Goal: Book appointment/travel/reservation

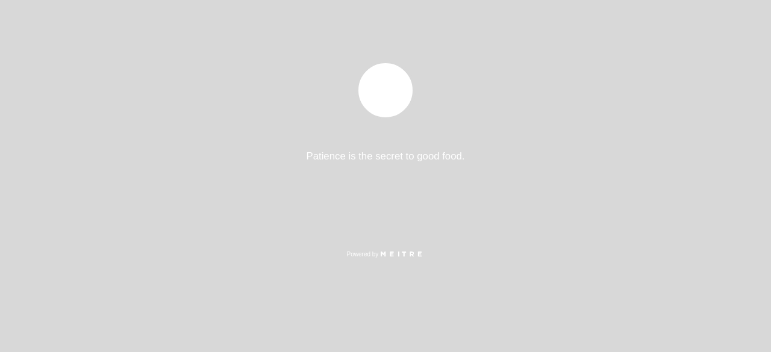
select select "es"
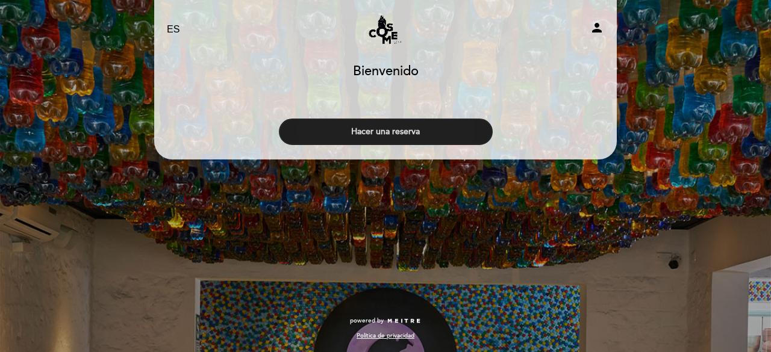
click at [397, 130] on button "Hacer una reserva" at bounding box center [386, 132] width 214 height 26
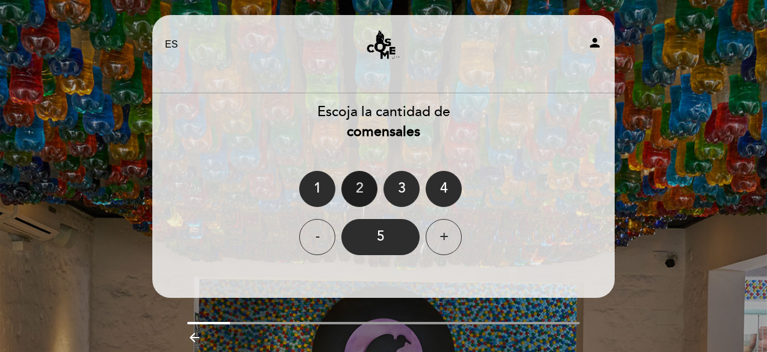
click at [361, 182] on div "2" at bounding box center [359, 189] width 36 height 36
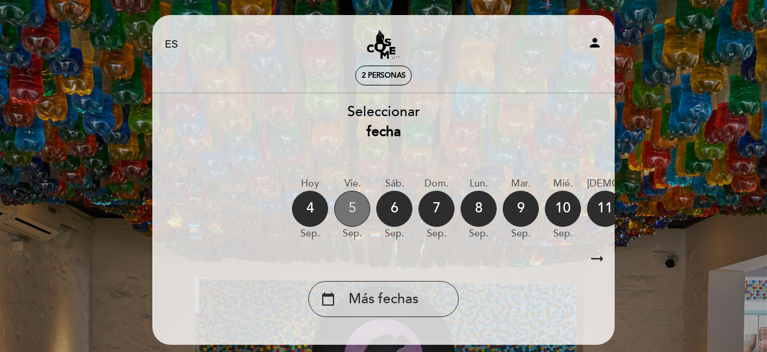
click at [354, 215] on div "5" at bounding box center [352, 209] width 36 height 36
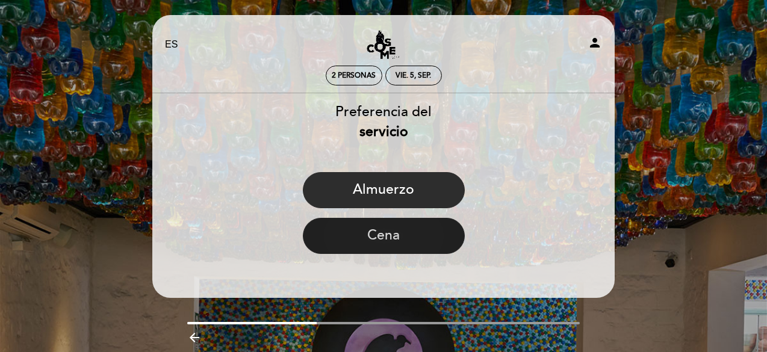
click at [404, 238] on button "Cena" at bounding box center [384, 236] width 162 height 36
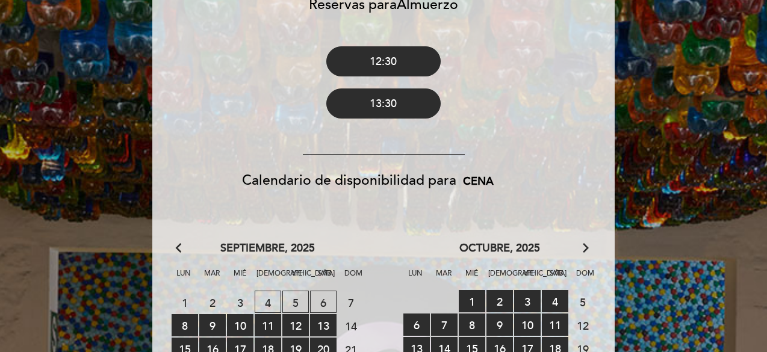
scroll to position [361, 0]
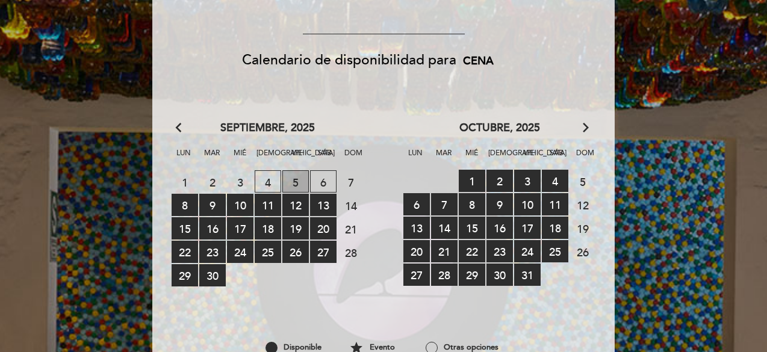
click at [294, 185] on span "5 LISTA DE ESPERA" at bounding box center [295, 181] width 26 height 22
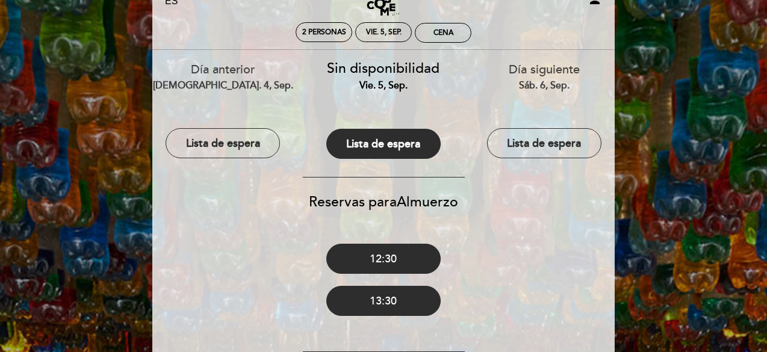
scroll to position [0, 0]
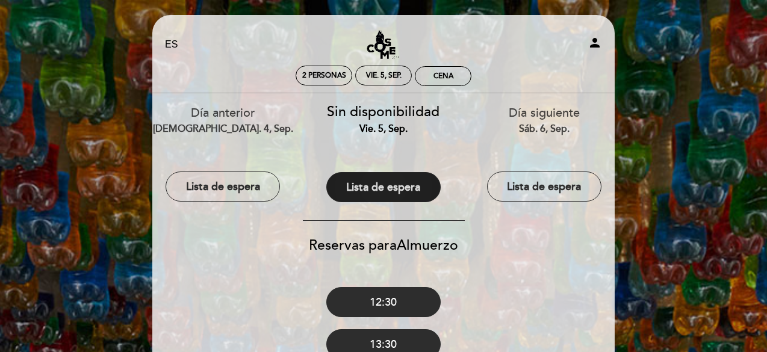
click at [376, 190] on button "Lista de espera" at bounding box center [383, 187] width 114 height 30
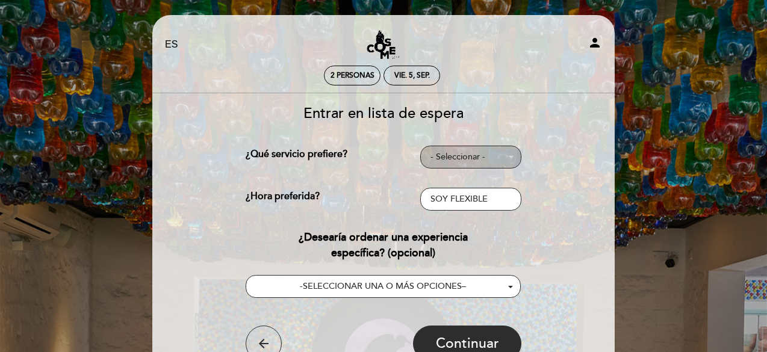
click at [474, 156] on span "- Seleccionar -" at bounding box center [471, 157] width 81 height 12
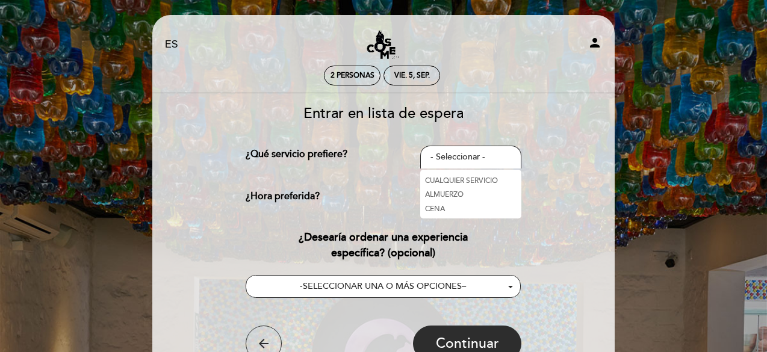
click at [444, 207] on link "CENA" at bounding box center [470, 209] width 101 height 14
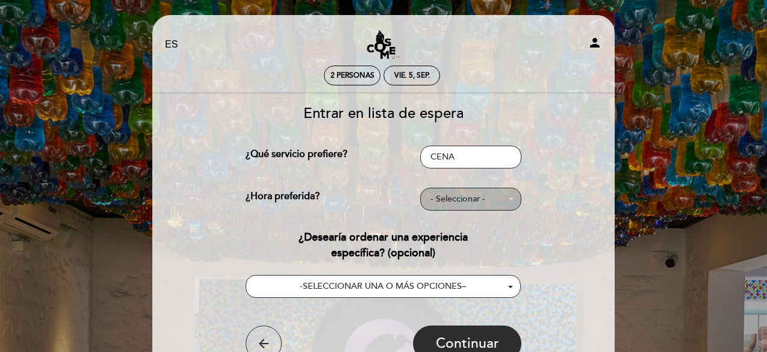
click at [477, 200] on span "- Seleccionar -" at bounding box center [471, 199] width 81 height 12
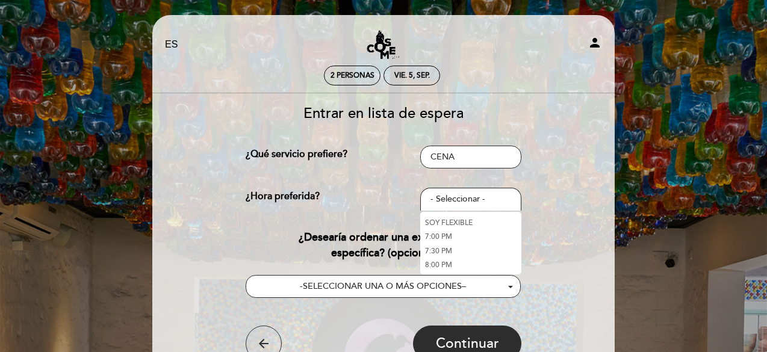
click at [430, 237] on link "7:00 PM" at bounding box center [470, 237] width 101 height 14
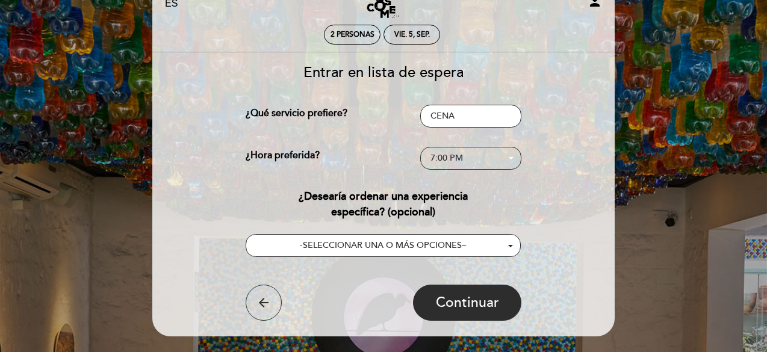
scroll to position [60, 0]
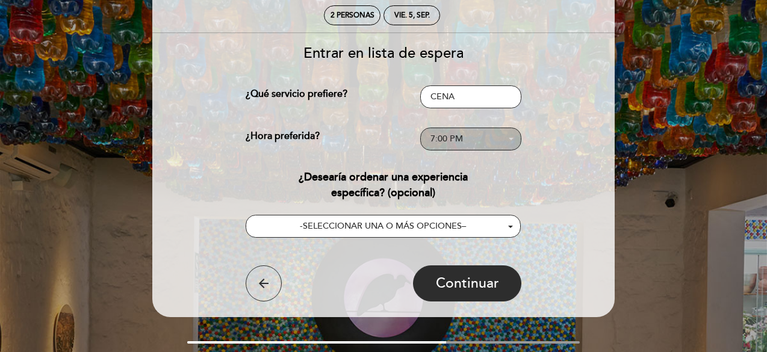
click at [503, 140] on span "7:00 PM" at bounding box center [471, 139] width 81 height 12
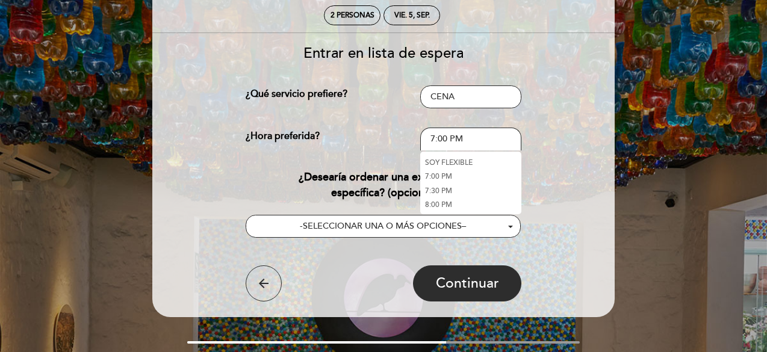
click at [447, 187] on link "7:30 PM" at bounding box center [470, 191] width 101 height 14
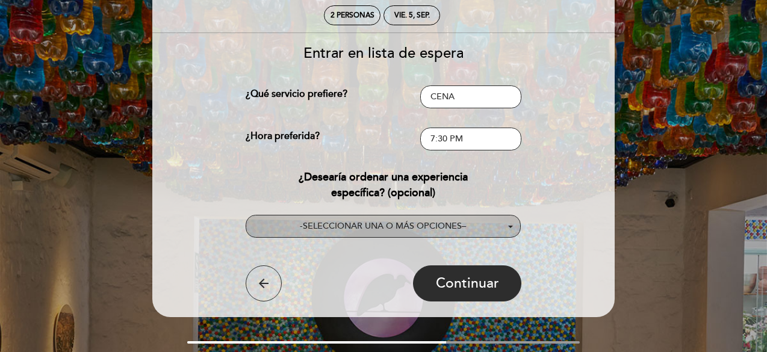
click at [391, 227] on span "SELECCIONAR UNA O MÁS OPCIONES" at bounding box center [382, 226] width 159 height 10
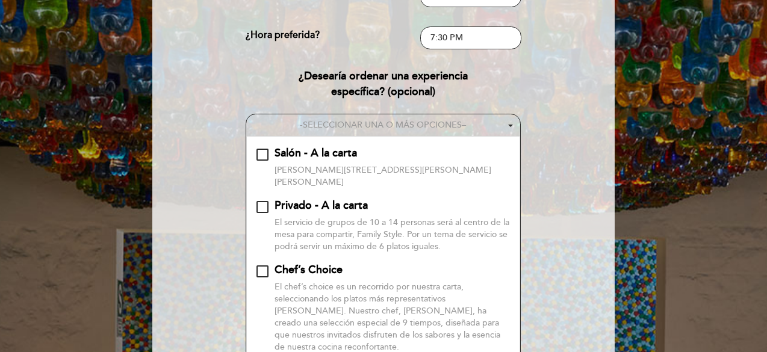
scroll to position [181, 0]
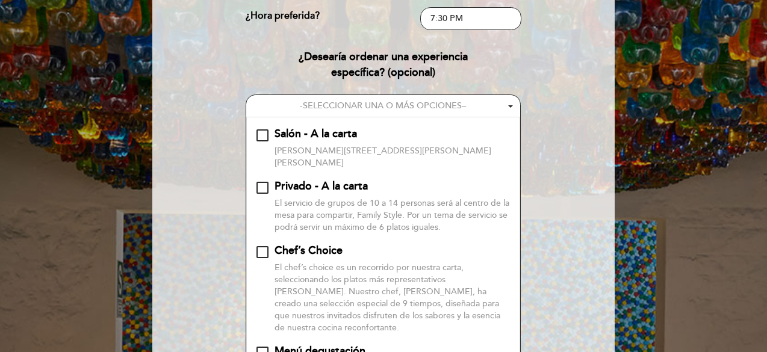
click at [264, 132] on div "Salón - A la carta\a\9\9\9\9\9\9\9\9\9\9\a\9\9\9\9\9\9\9\9\9\9\a\9\9\9\9\9\9\9\…" at bounding box center [263, 135] width 12 height 12
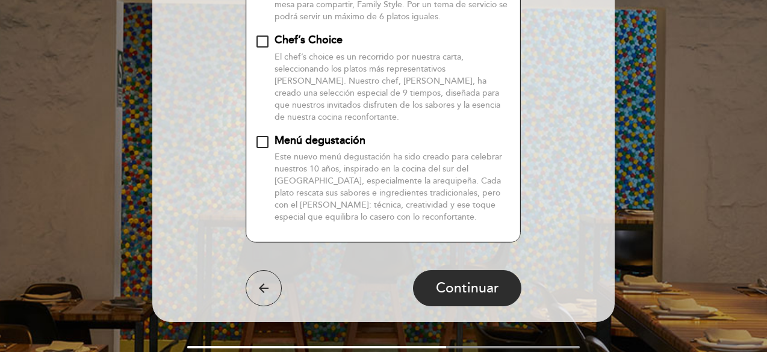
scroll to position [422, 0]
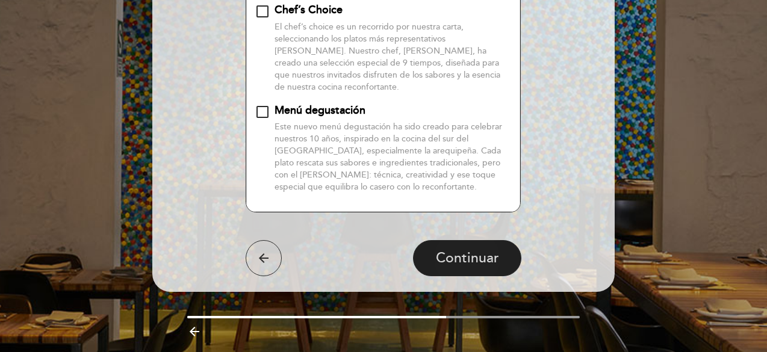
click at [452, 250] on span "Continuar" at bounding box center [467, 258] width 63 height 17
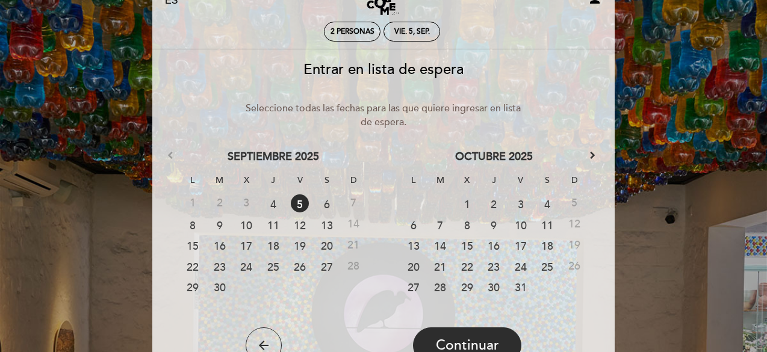
scroll to position [0, 0]
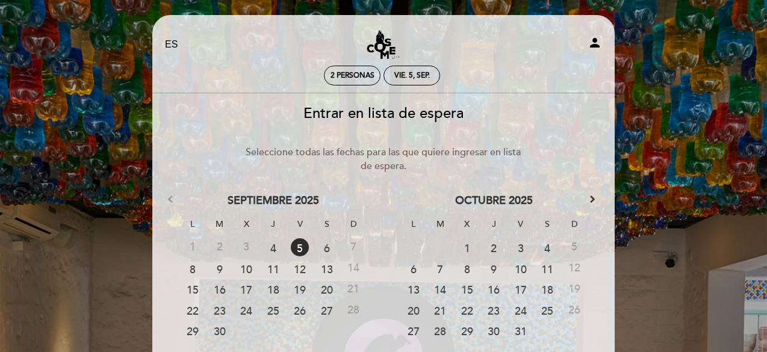
click at [295, 247] on link "5" at bounding box center [300, 247] width 18 height 18
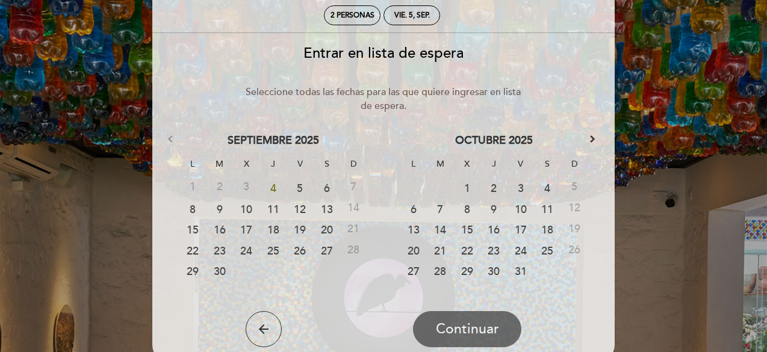
click at [304, 183] on link "5" at bounding box center [300, 187] width 22 height 18
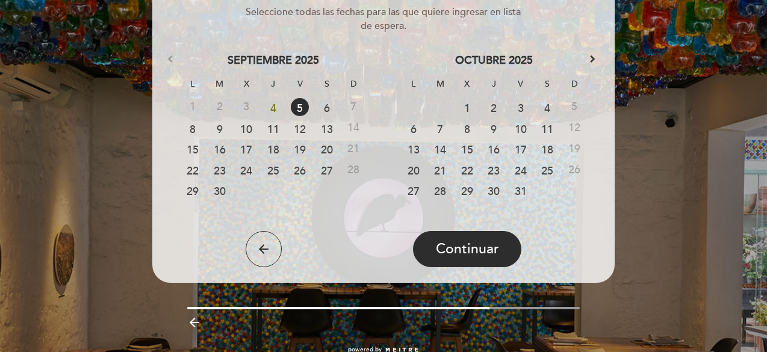
scroll to position [169, 0]
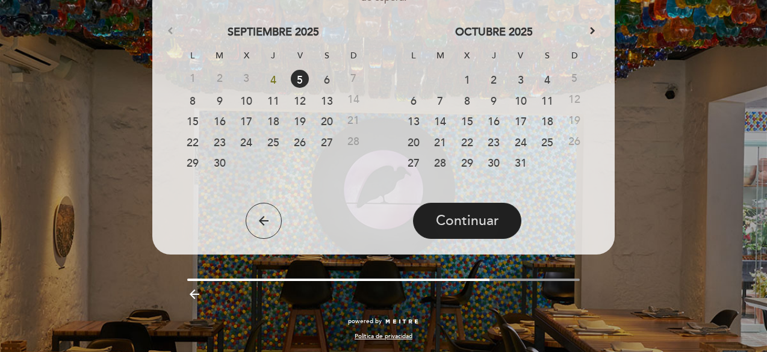
click at [475, 225] on span "Continuar" at bounding box center [467, 221] width 63 height 17
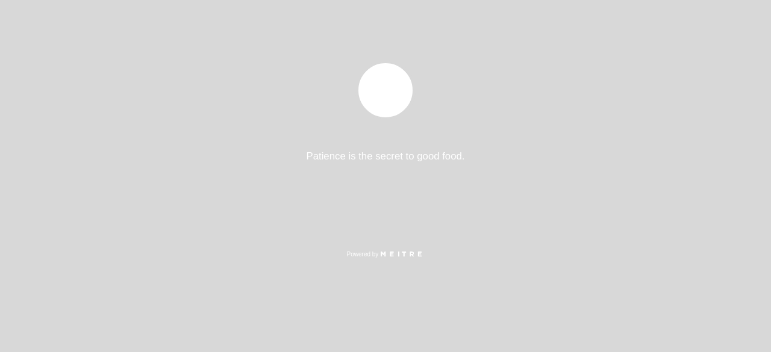
select select "es"
